Goal: Obtain resource: Obtain resource

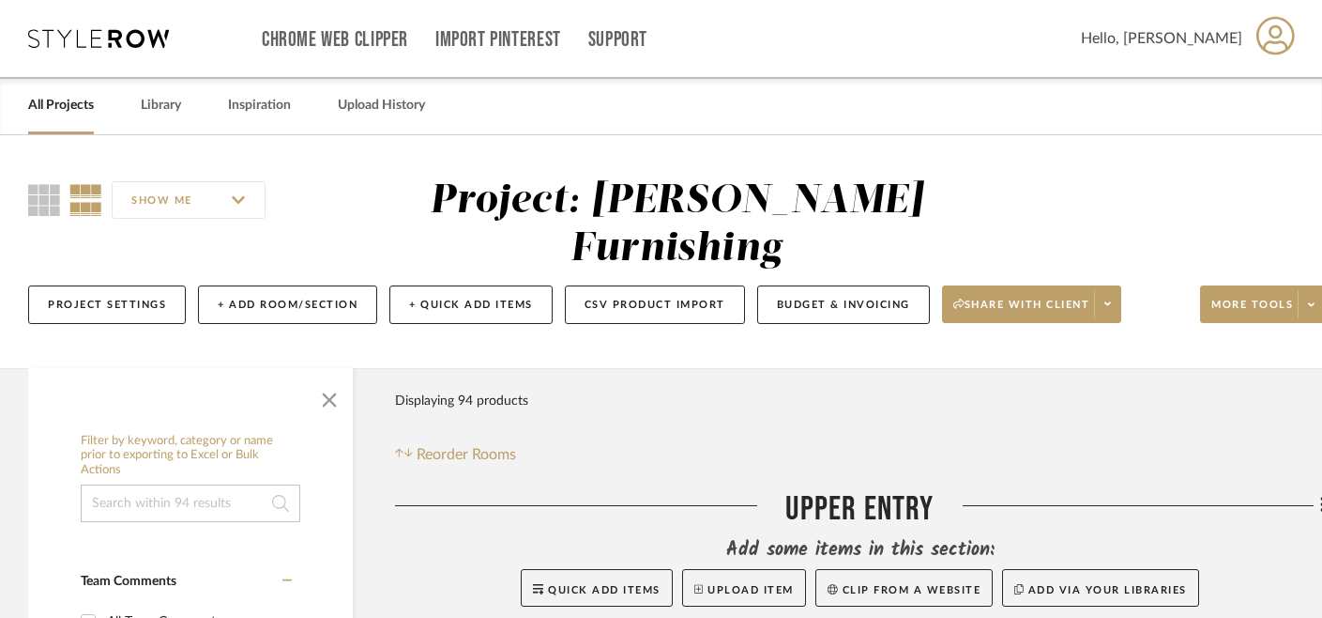
click at [76, 102] on link "All Projects" at bounding box center [61, 105] width 66 height 25
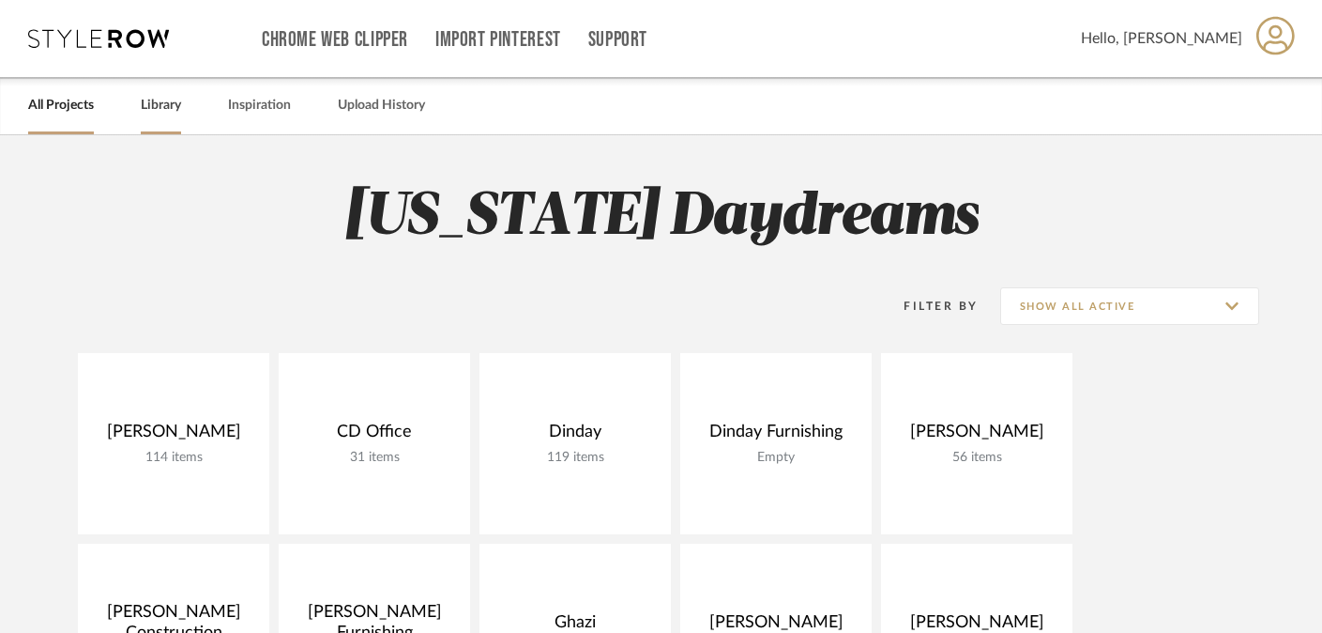
click at [157, 115] on link "Library" at bounding box center [161, 105] width 40 height 25
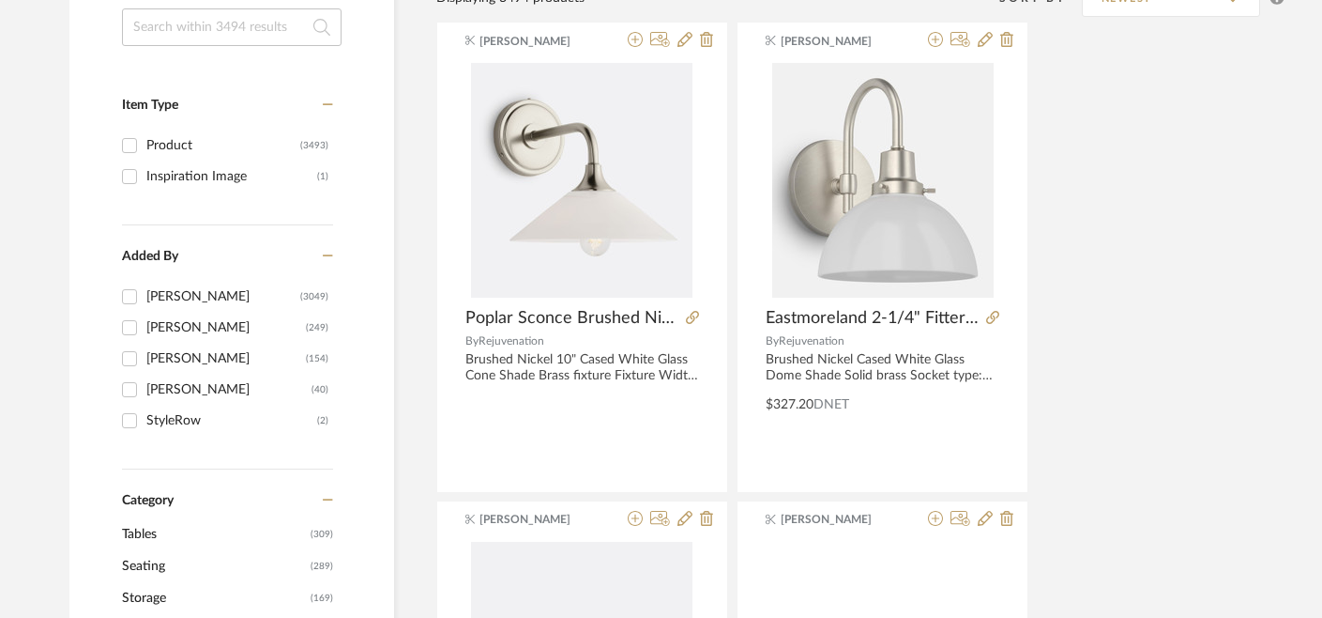
scroll to position [139, 0]
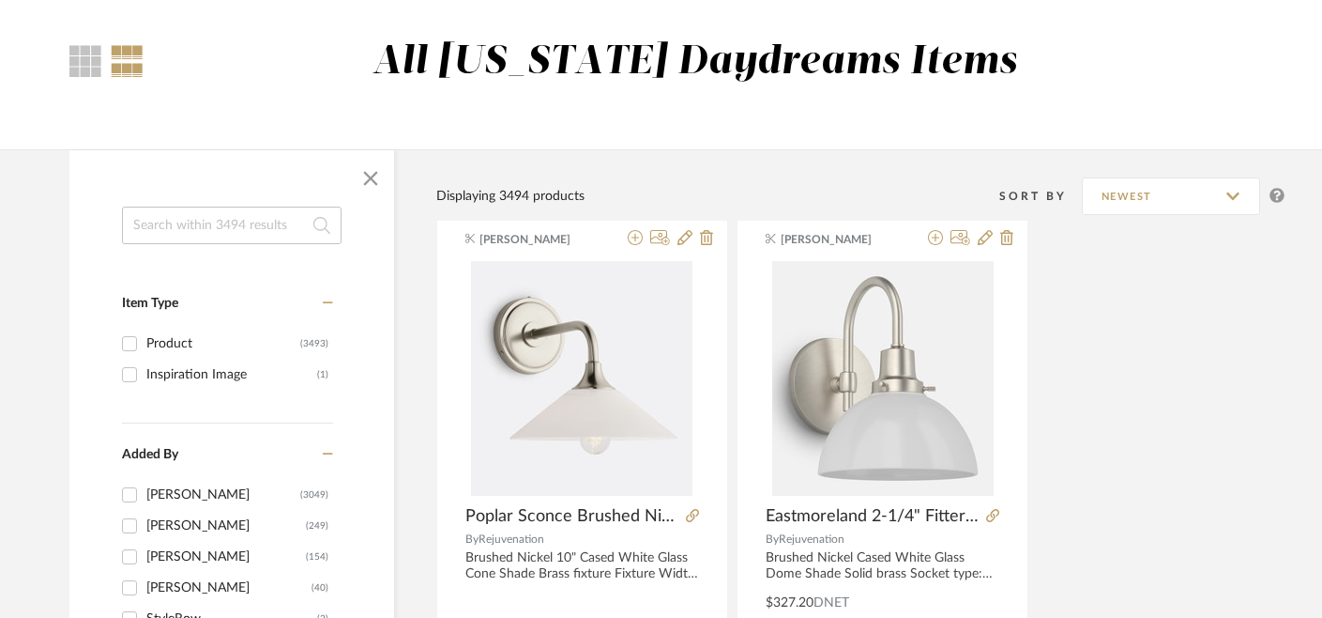
click at [201, 211] on input at bounding box center [232, 225] width 220 height 38
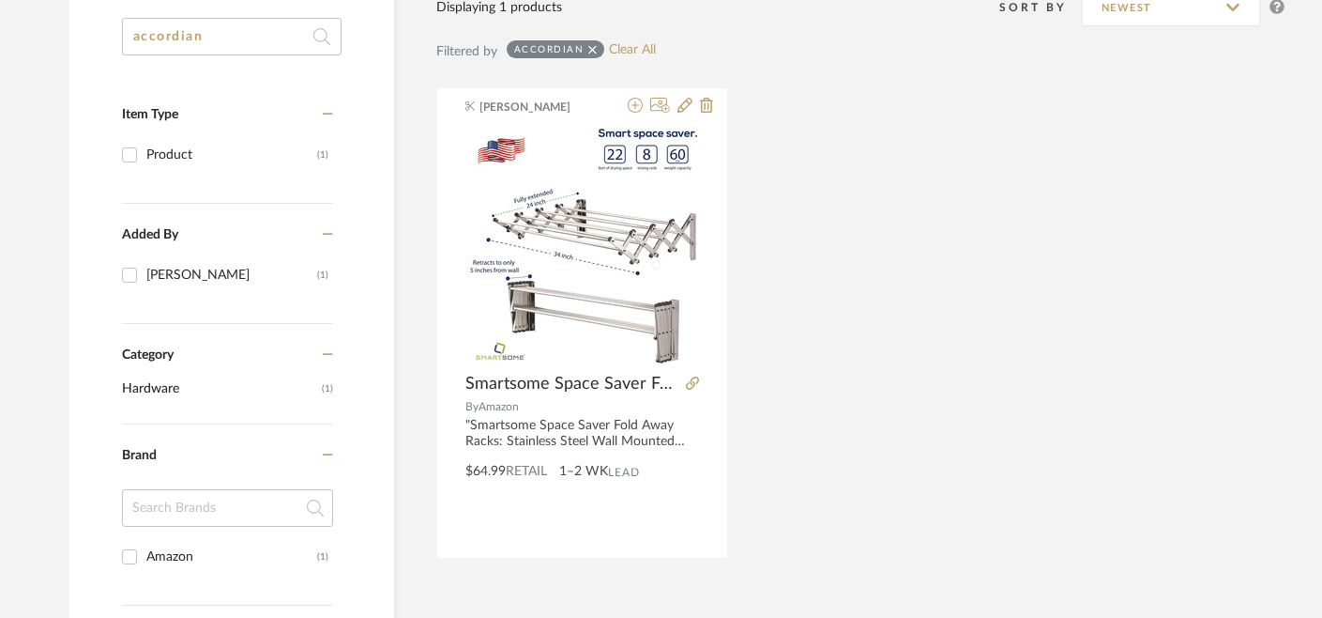
scroll to position [329, 0]
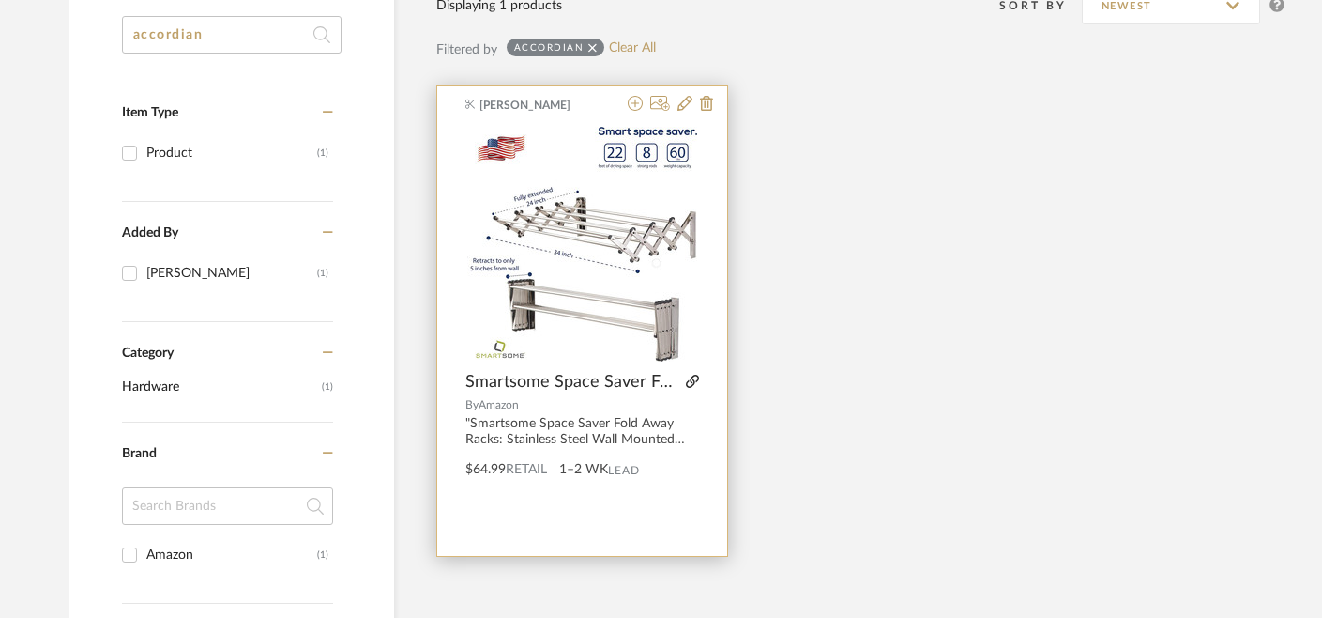
click at [695, 380] on icon at bounding box center [692, 380] width 13 height 13
click at [633, 111] on icon at bounding box center [635, 103] width 15 height 15
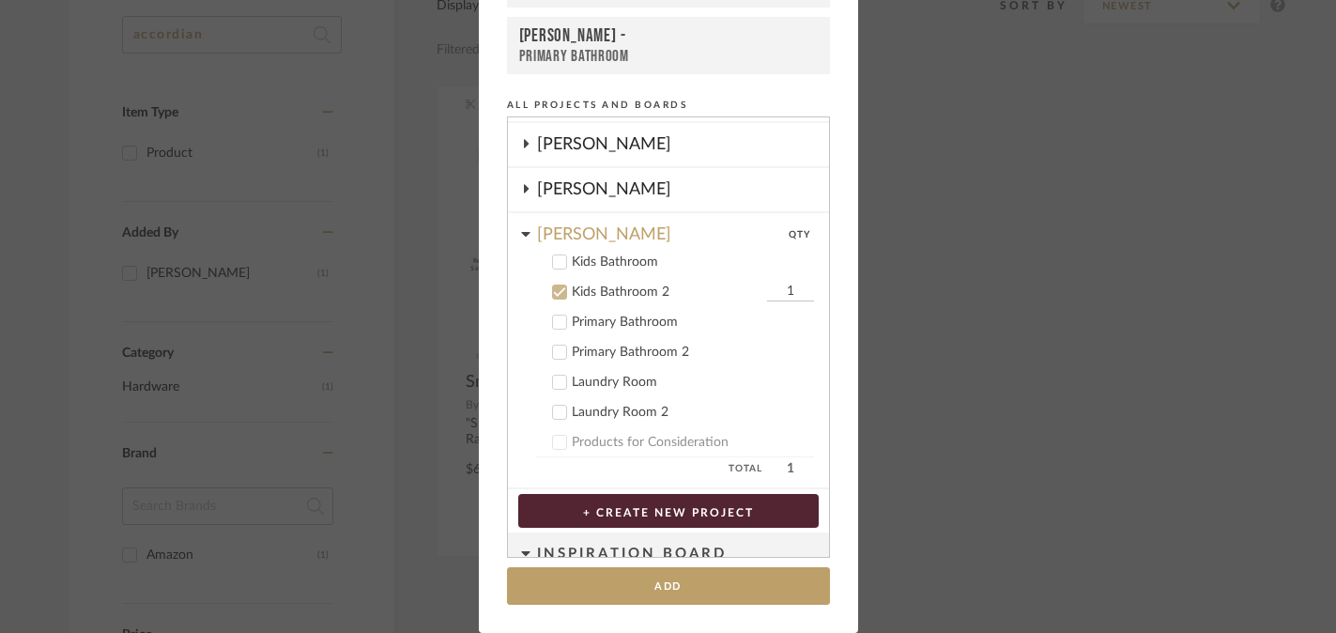
scroll to position [716, 0]
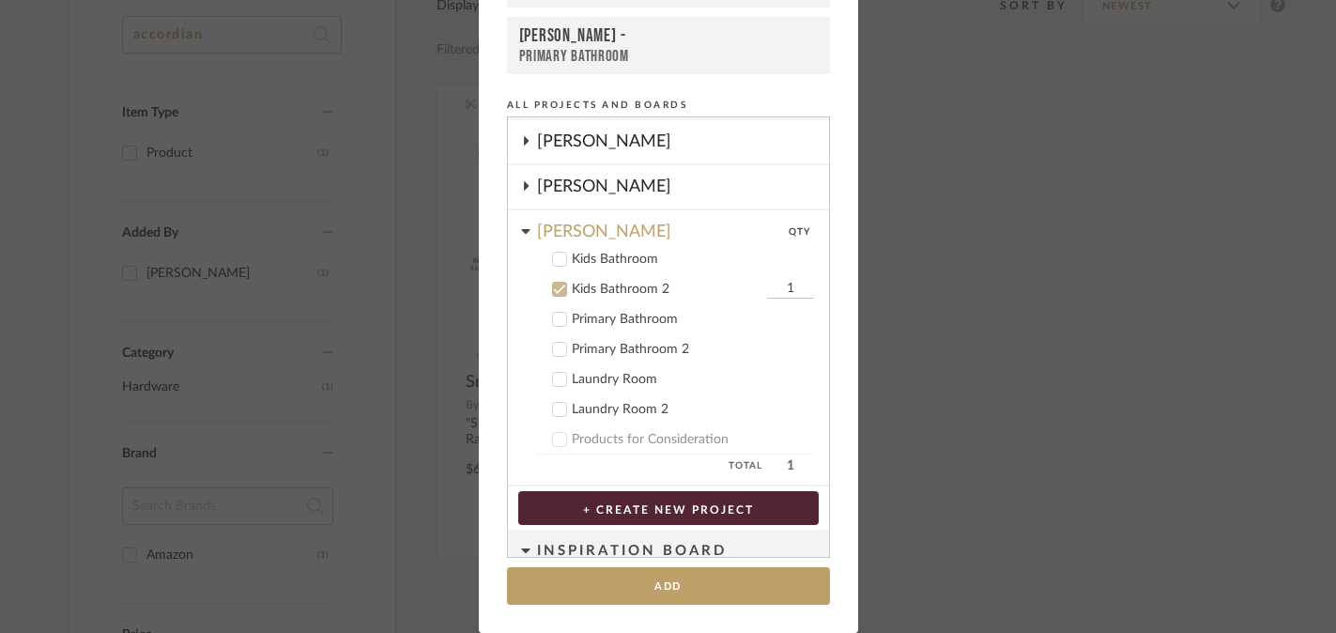
click at [556, 292] on icon at bounding box center [559, 289] width 13 height 13
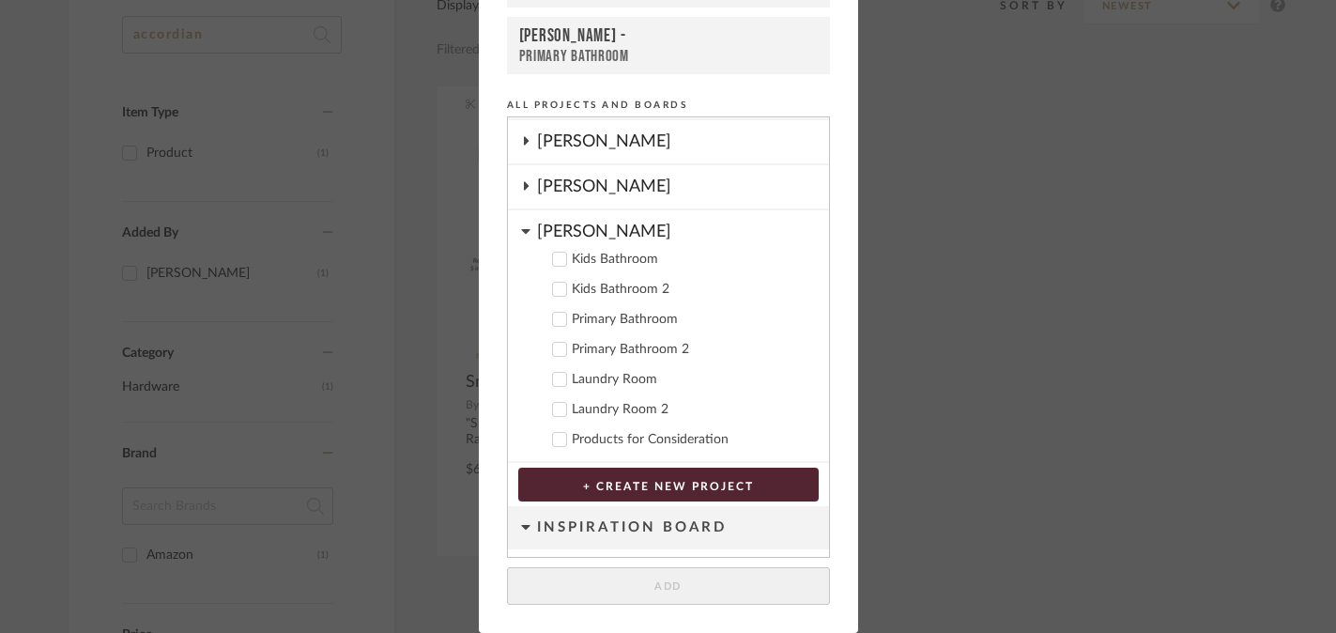
scroll to position [742, 0]
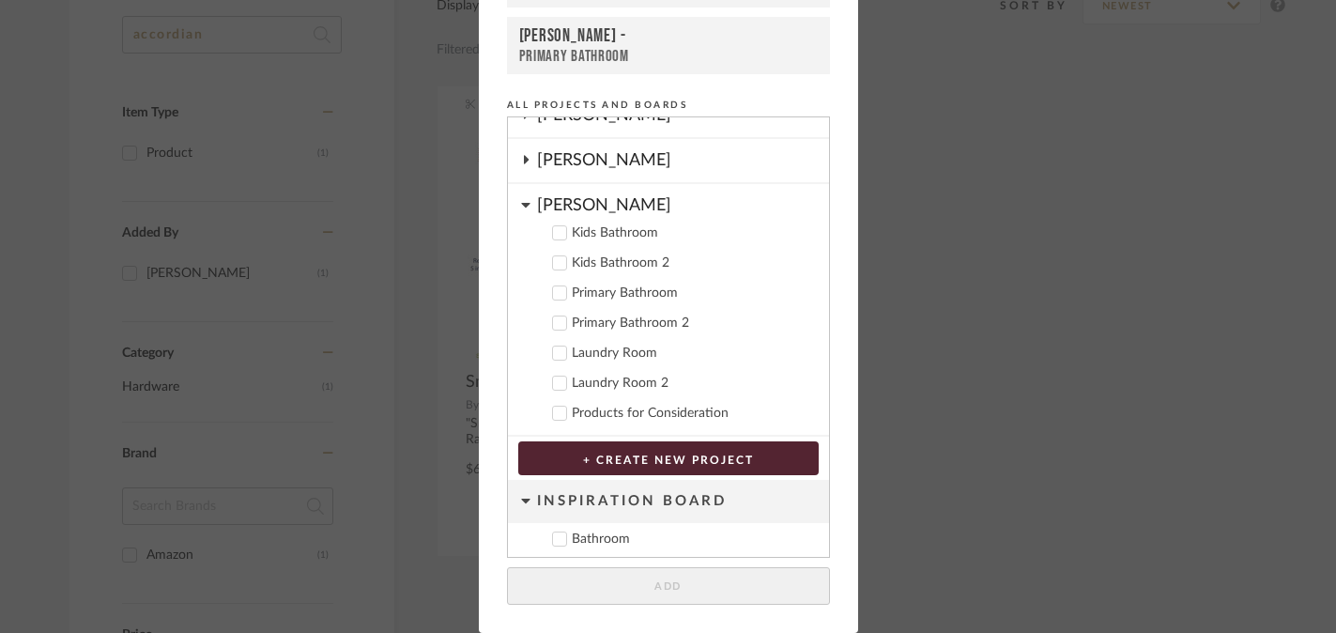
click at [554, 349] on icon at bounding box center [559, 352] width 13 height 13
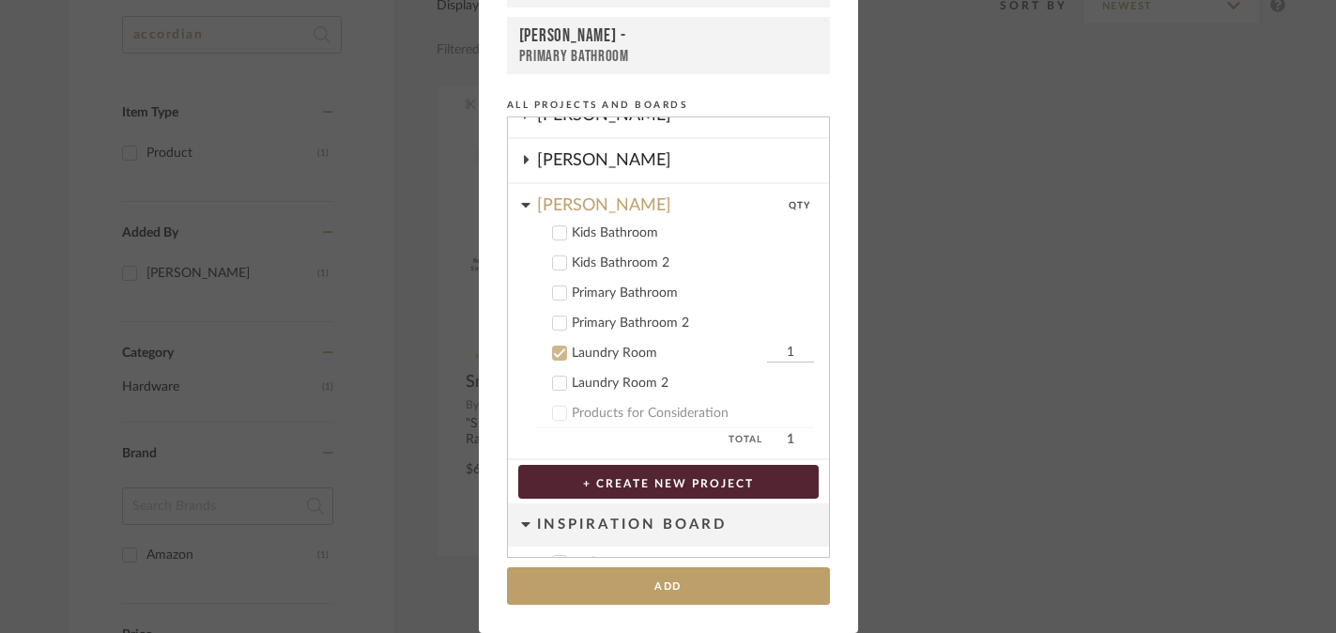
click at [553, 383] on icon at bounding box center [559, 383] width 12 height 9
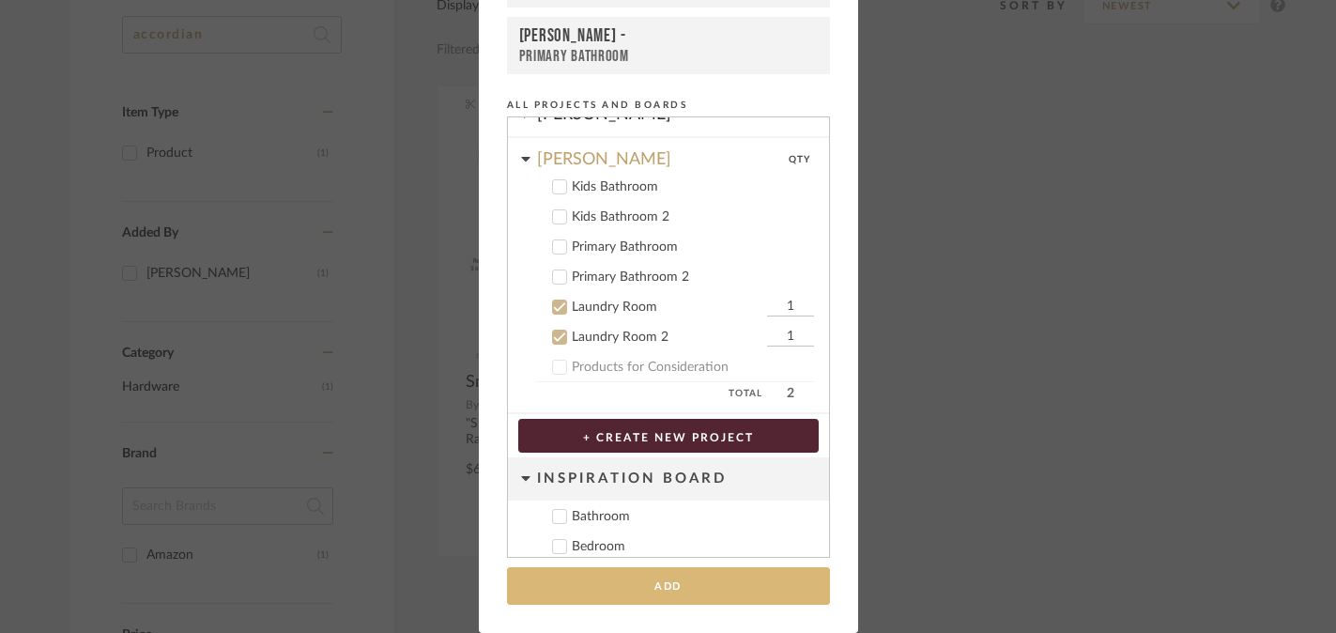
click at [662, 589] on button "Add" at bounding box center [668, 586] width 323 height 38
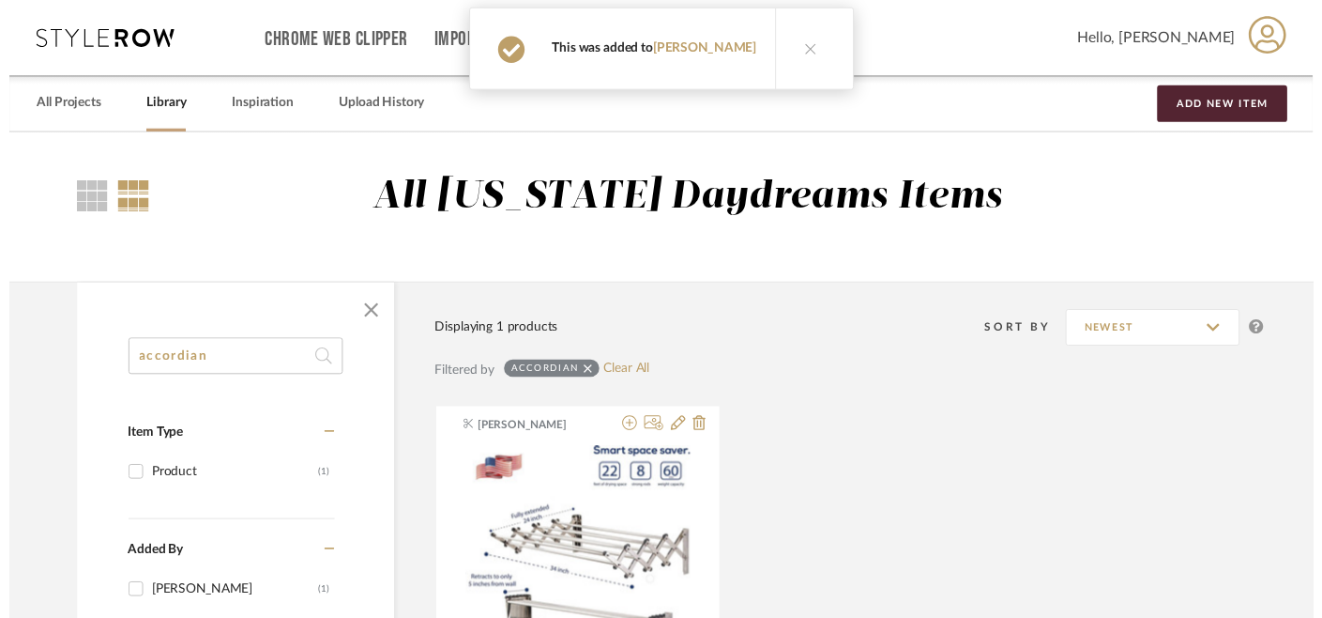
scroll to position [329, 0]
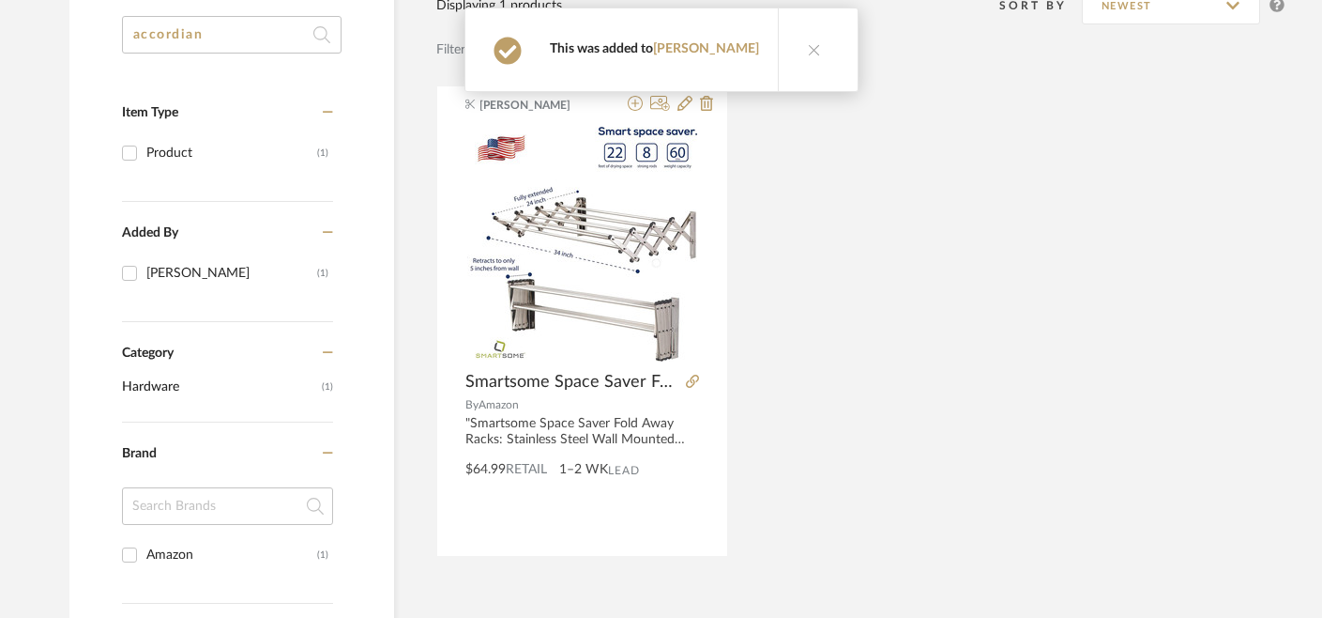
click at [783, 57] on button at bounding box center [814, 49] width 72 height 83
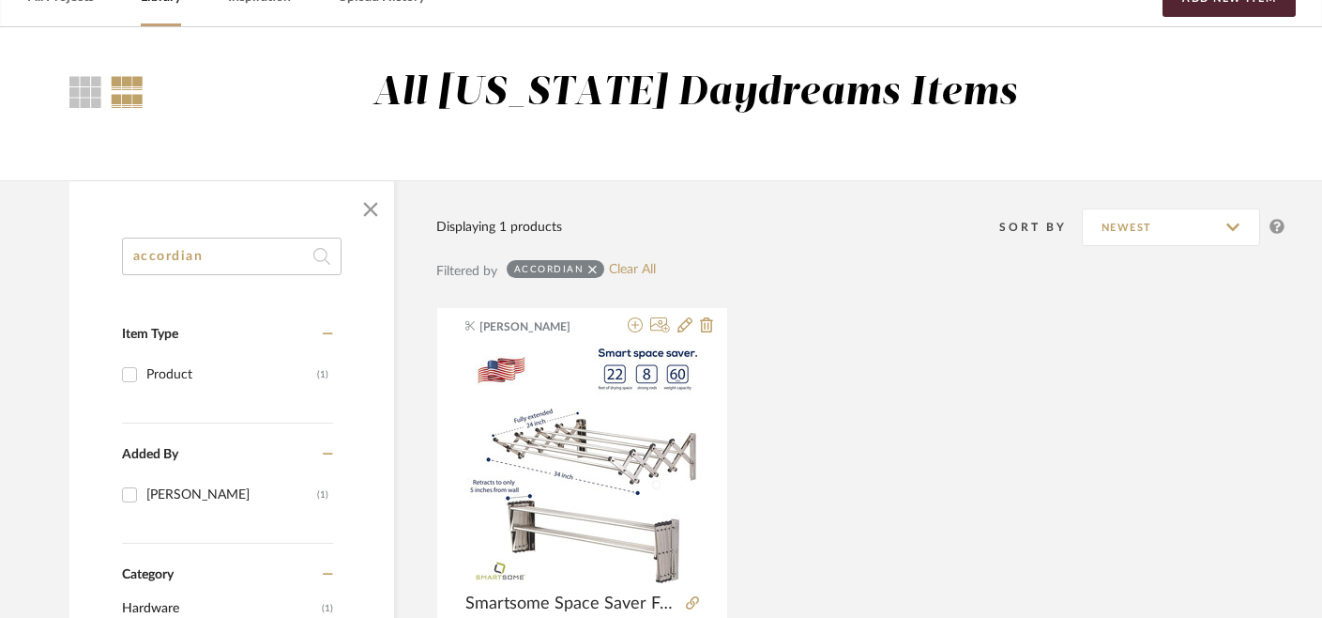
scroll to position [137, 0]
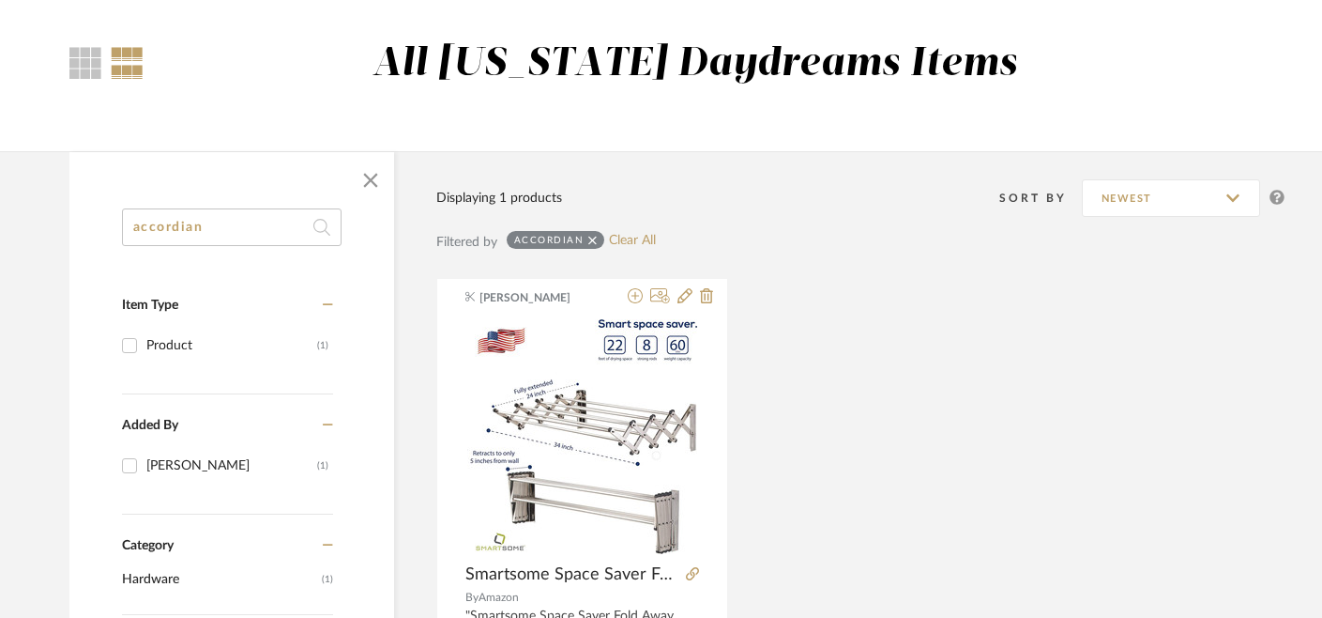
click at [157, 223] on input "accordian" at bounding box center [232, 227] width 220 height 38
click at [157, 224] on input "accordian" at bounding box center [232, 227] width 220 height 38
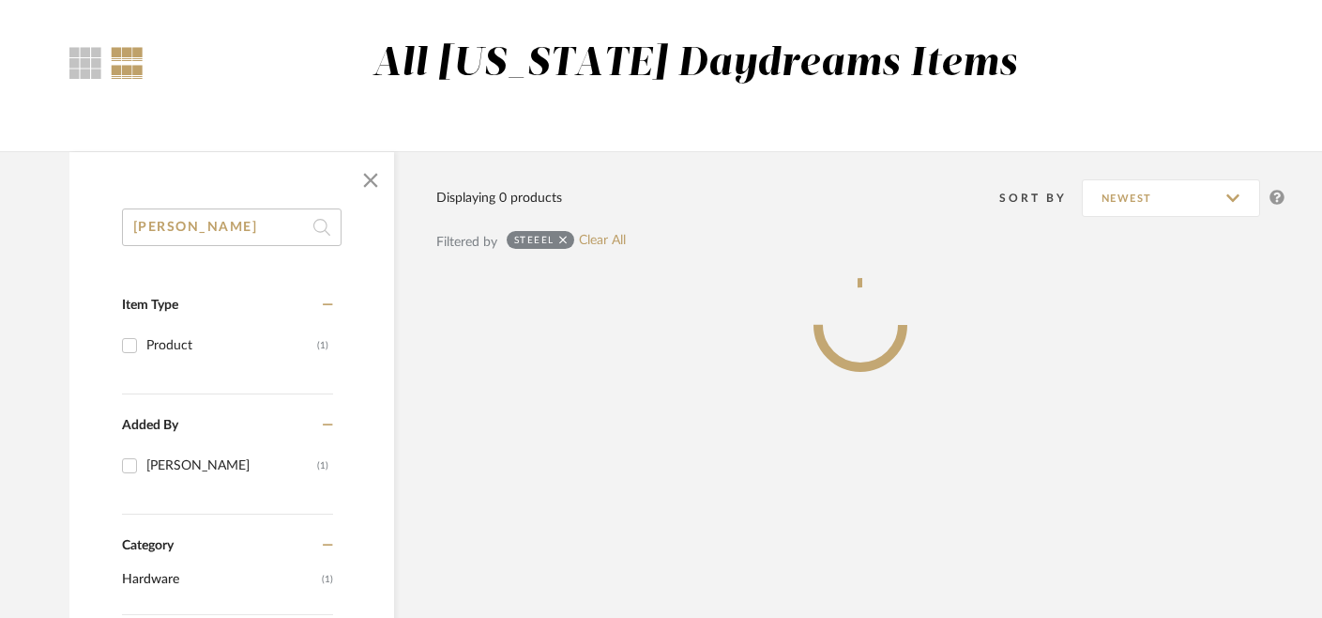
type input "[PERSON_NAME]"
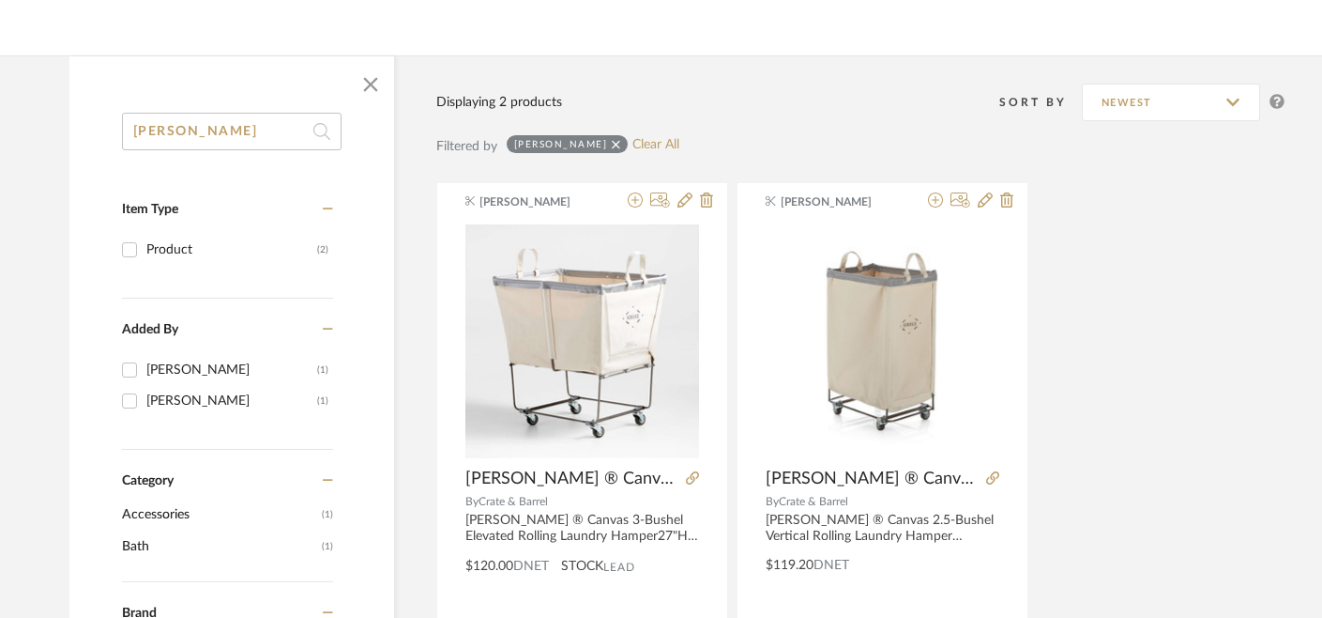
scroll to position [128, 0]
